Goal: Navigation & Orientation: Find specific page/section

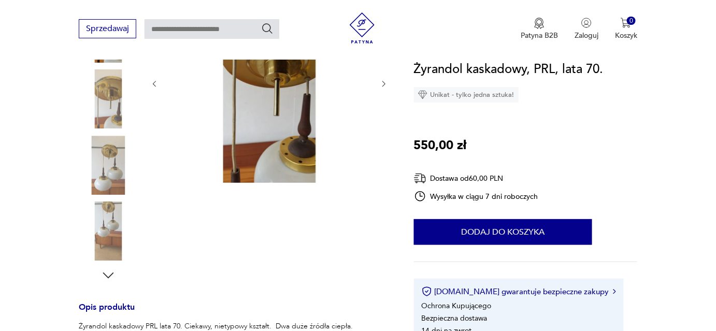
click at [104, 225] on img at bounding box center [108, 231] width 59 height 59
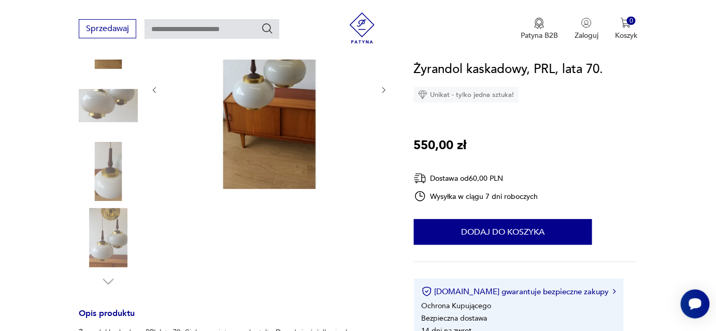
scroll to position [94, 0]
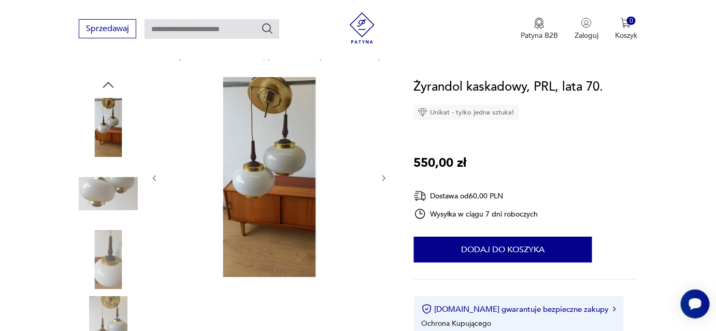
click at [99, 123] on img at bounding box center [108, 127] width 59 height 59
click at [90, 184] on img at bounding box center [108, 193] width 59 height 59
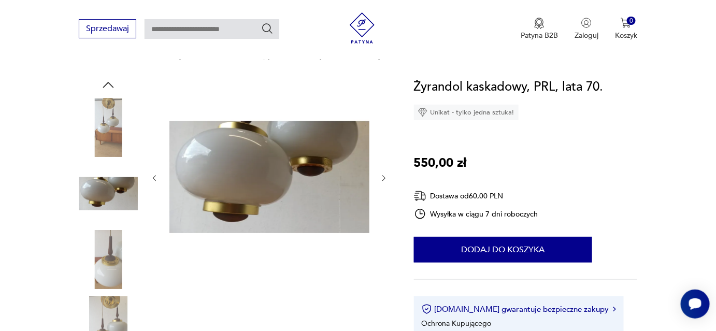
click at [112, 256] on img at bounding box center [108, 259] width 59 height 59
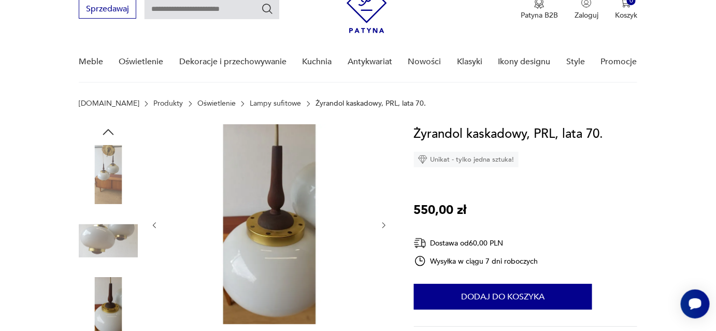
scroll to position [0, 0]
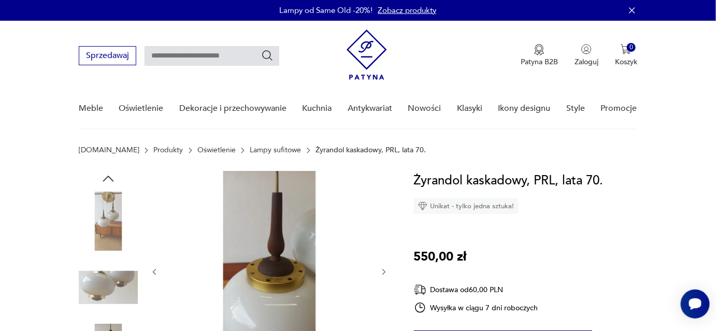
click at [250, 149] on link "Lampy sufitowe" at bounding box center [275, 150] width 51 height 8
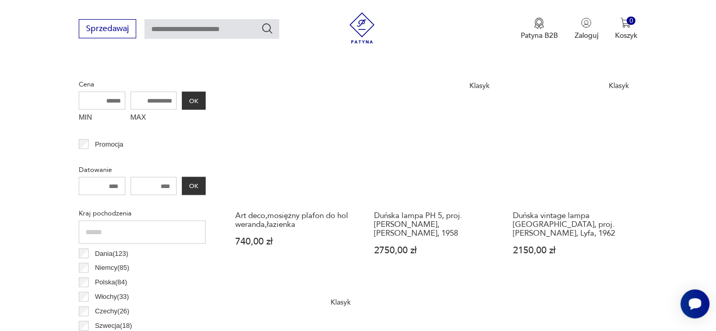
scroll to position [250, 0]
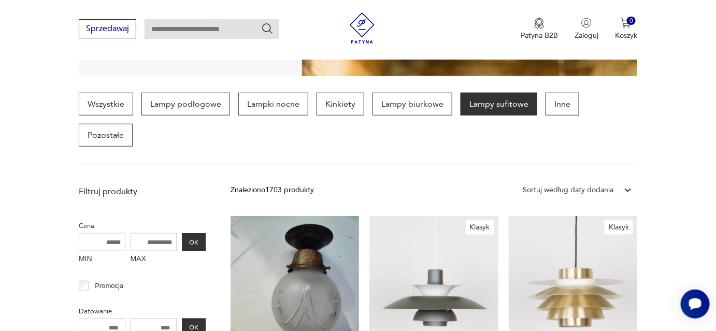
click at [512, 103] on p "Lampy sufitowe" at bounding box center [499, 104] width 77 height 23
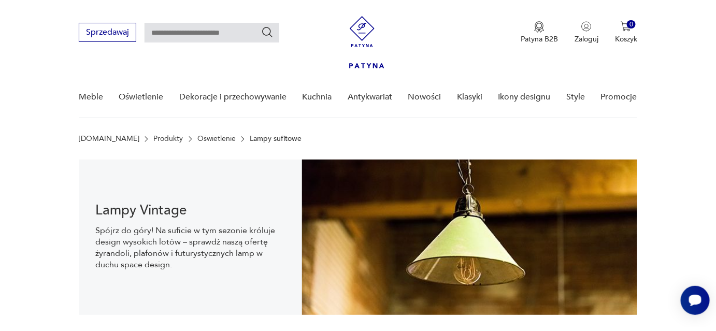
scroll to position [15, 0]
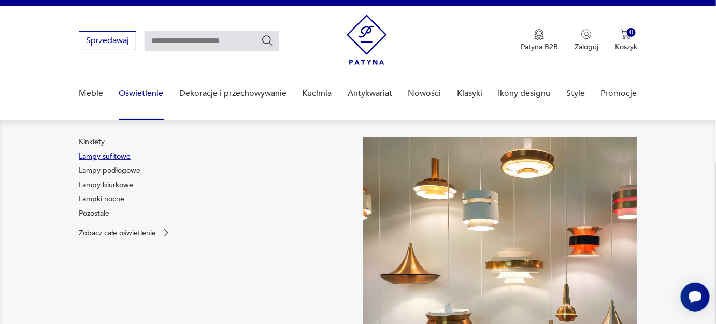
click at [125, 155] on link "Lampy sufitowe" at bounding box center [105, 156] width 52 height 10
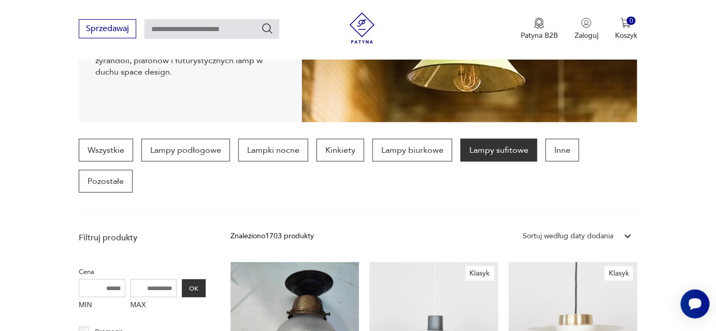
scroll to position [203, 0]
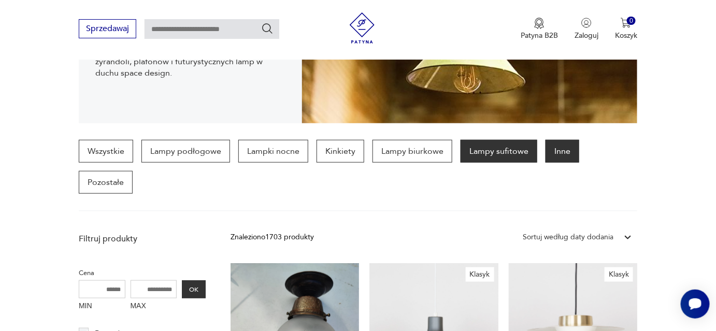
click at [552, 155] on p "Inne" at bounding box center [562, 151] width 34 height 23
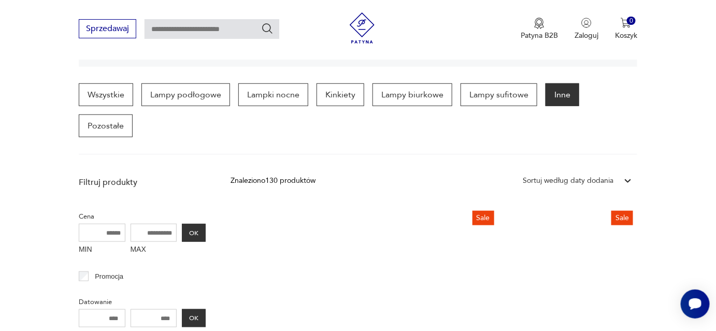
scroll to position [243, 0]
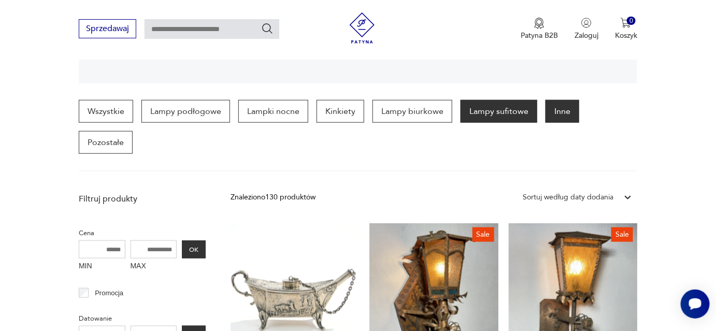
click at [465, 111] on p "Lampy sufitowe" at bounding box center [499, 111] width 77 height 23
